Goal: Navigation & Orientation: Find specific page/section

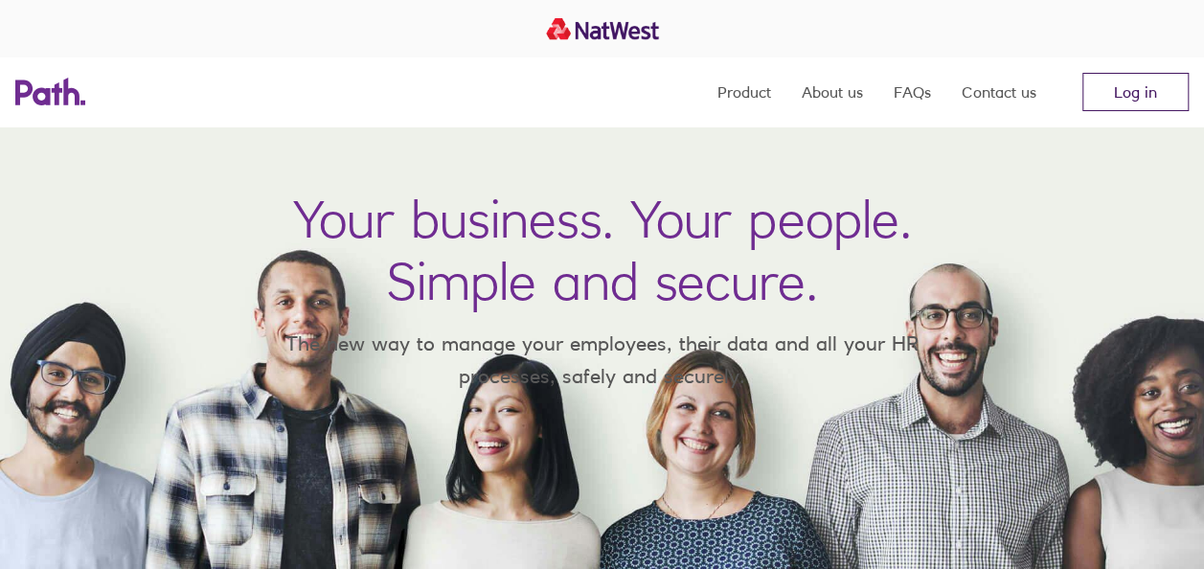
click at [1153, 100] on link "Log in" at bounding box center [1135, 92] width 106 height 38
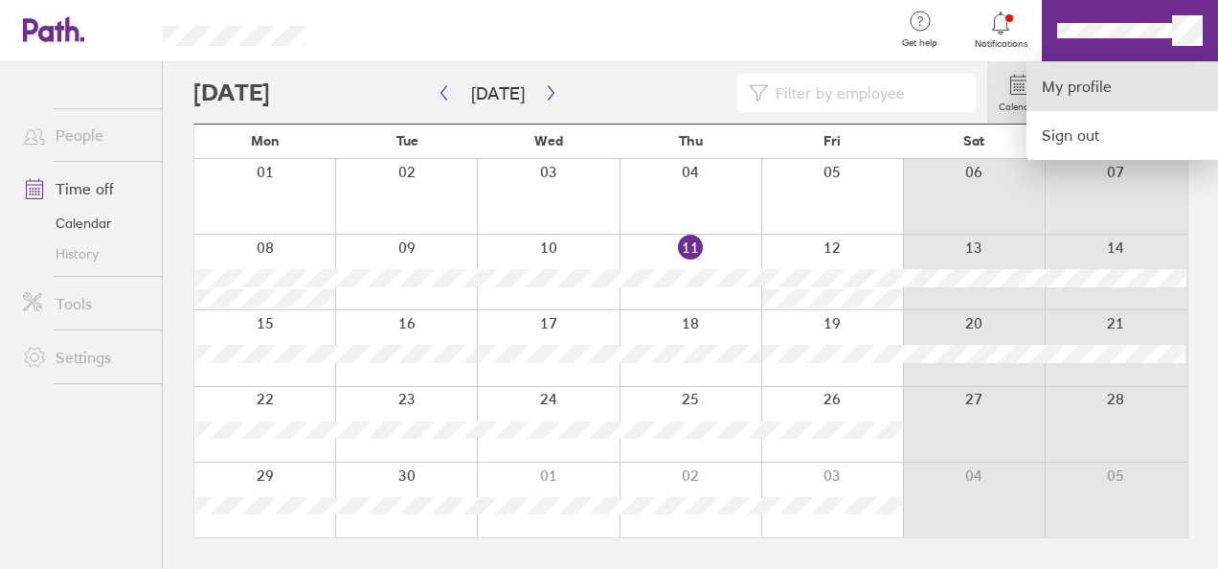
click at [1073, 77] on link "My profile" at bounding box center [1123, 86] width 192 height 49
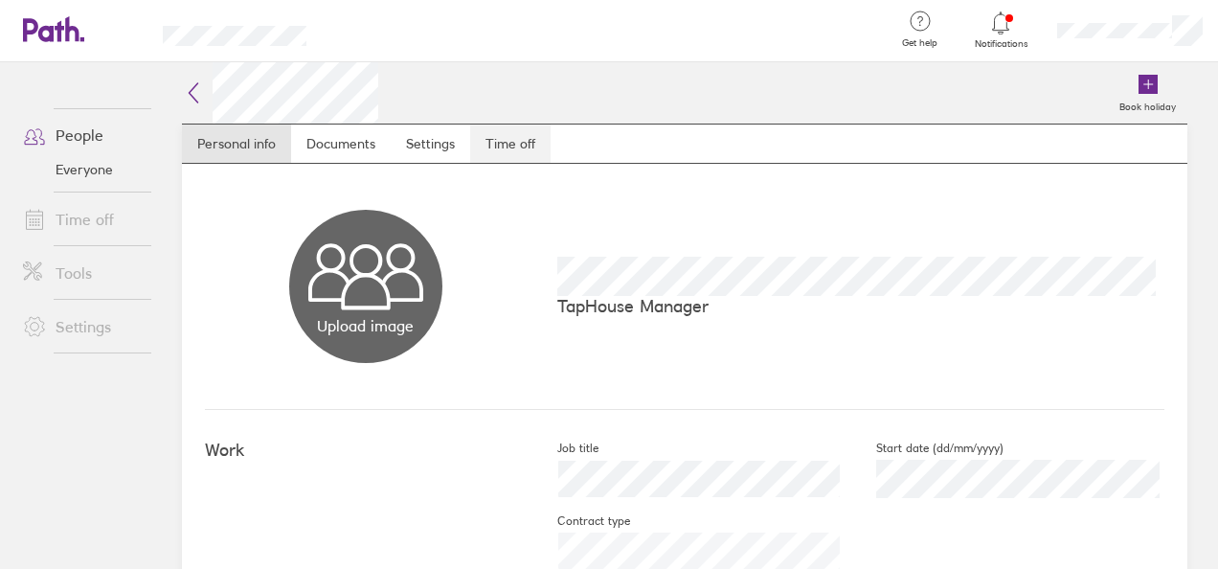
click at [544, 138] on link "Time off" at bounding box center [510, 144] width 80 height 38
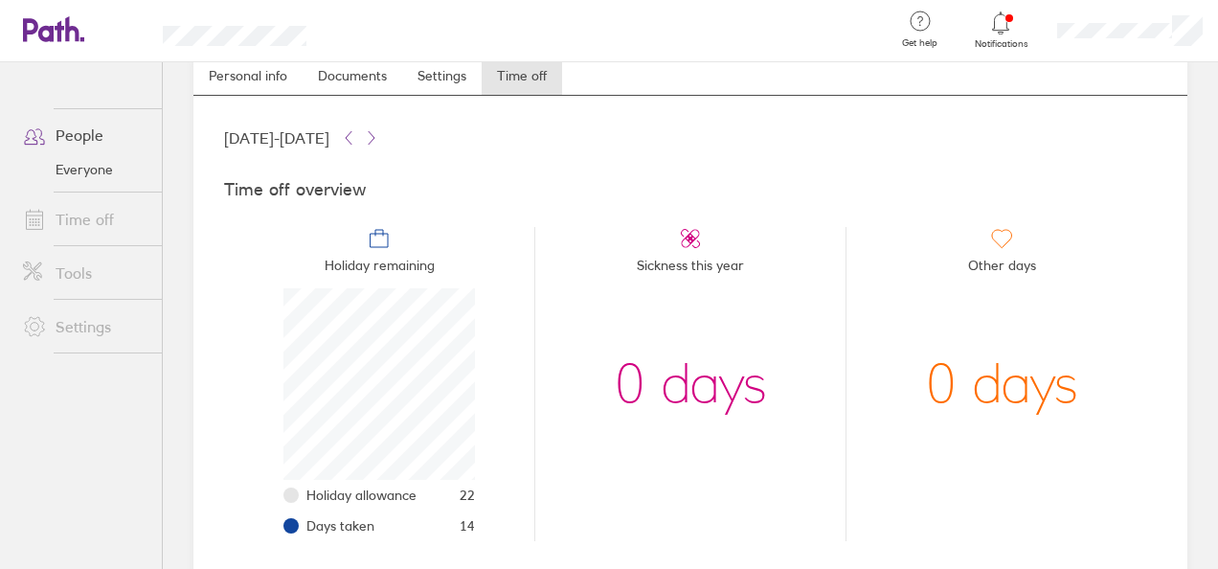
scroll to position [69, 0]
click at [285, 71] on link "Personal info" at bounding box center [248, 75] width 109 height 38
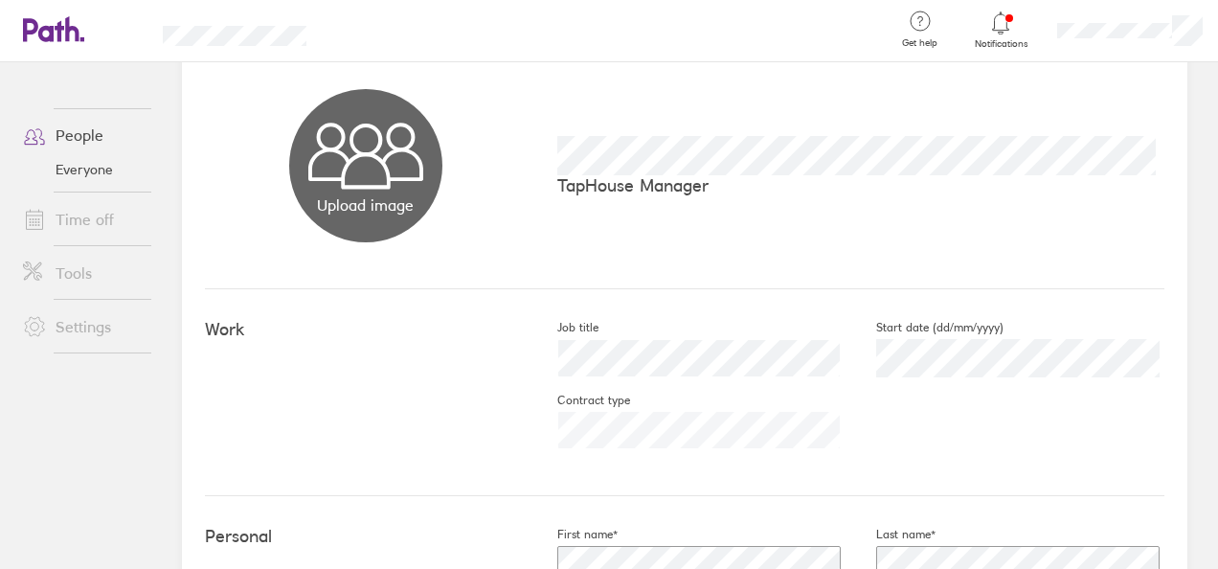
scroll to position [120, 0]
click at [78, 171] on link "Everyone" at bounding box center [85, 169] width 154 height 31
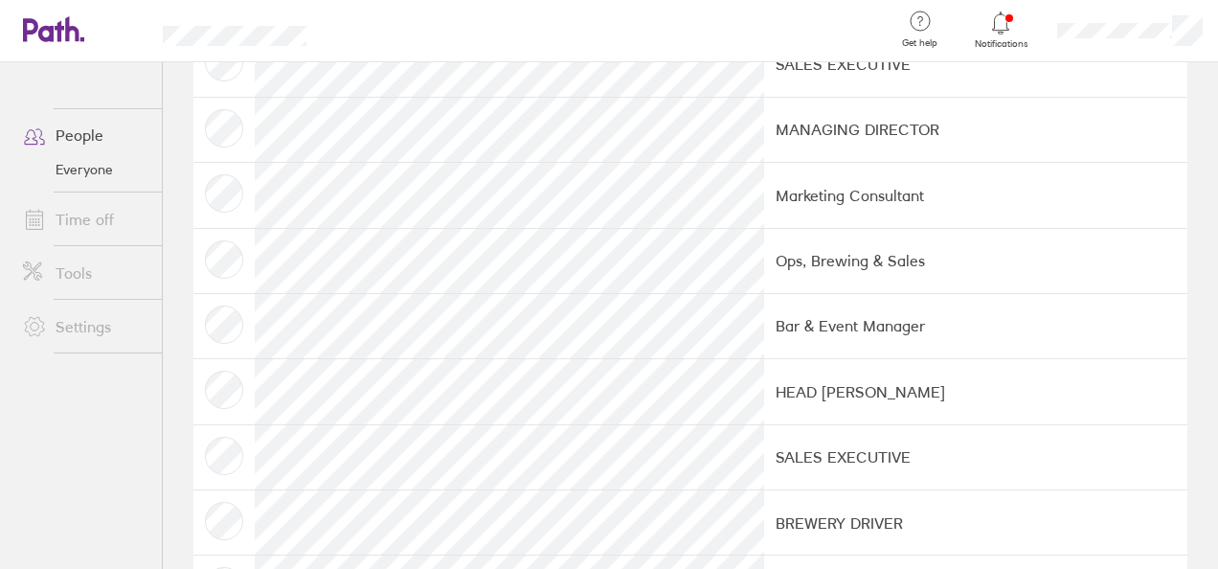
scroll to position [400, 0]
click at [1008, 34] on div at bounding box center [1001, 23] width 62 height 27
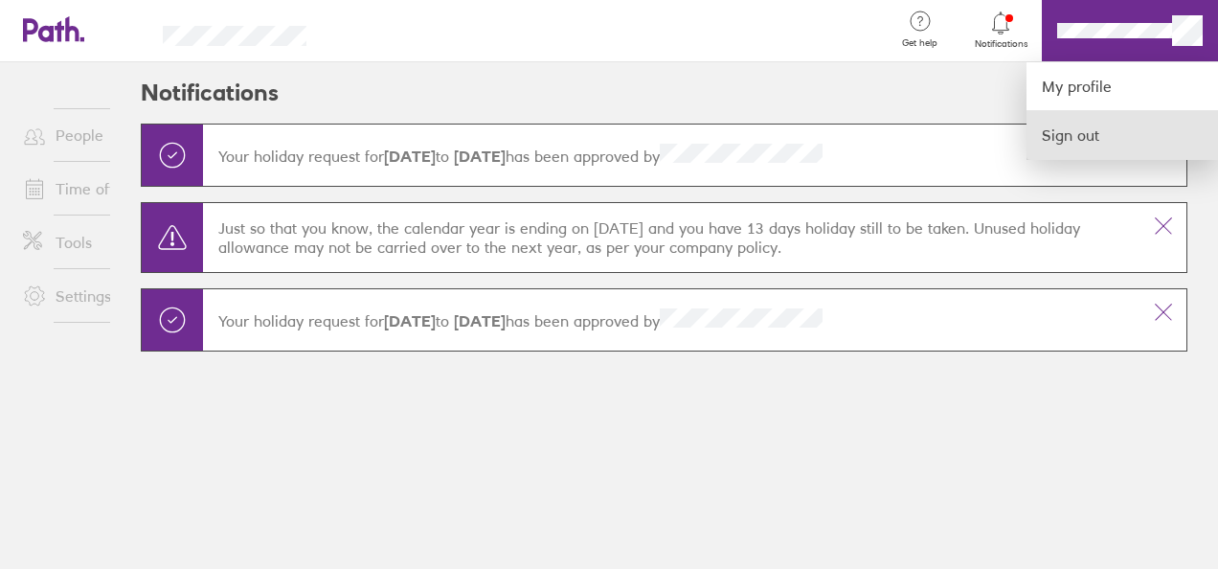
click at [1081, 128] on link "Sign out" at bounding box center [1123, 135] width 192 height 48
